Goal: Navigation & Orientation: Find specific page/section

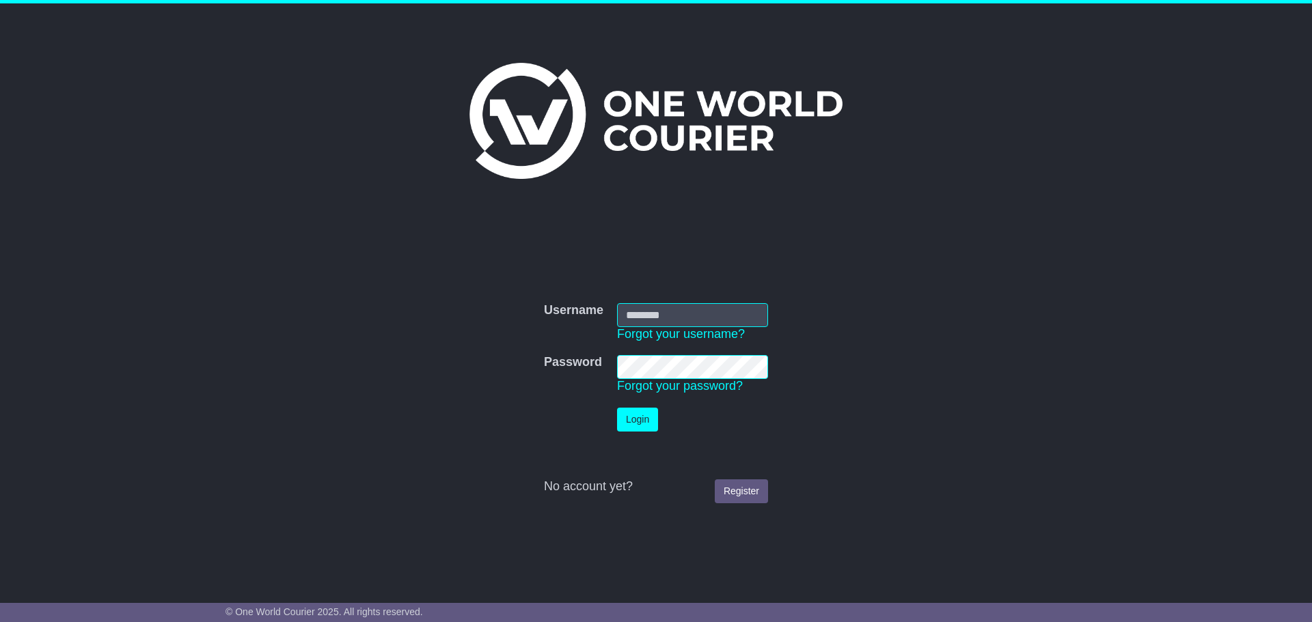
type input "**********"
click at [698, 126] on img at bounding box center [655, 121] width 373 height 116
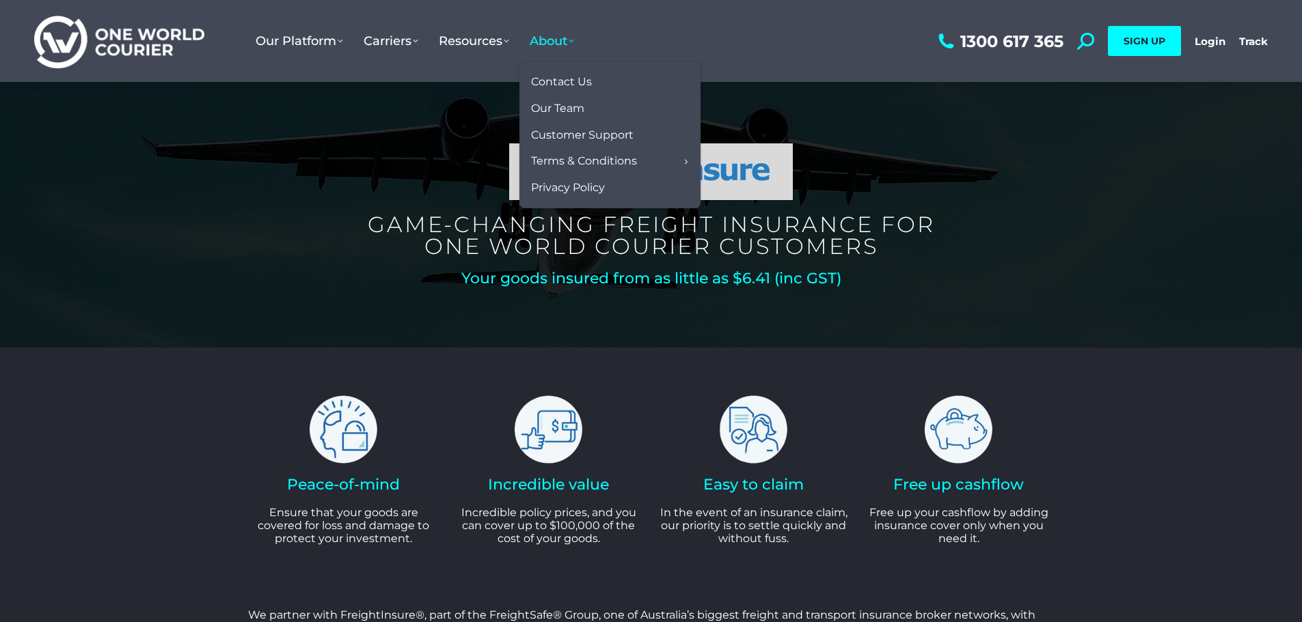
click at [550, 42] on span "About" at bounding box center [552, 40] width 44 height 15
